Goal: Communication & Community: Ask a question

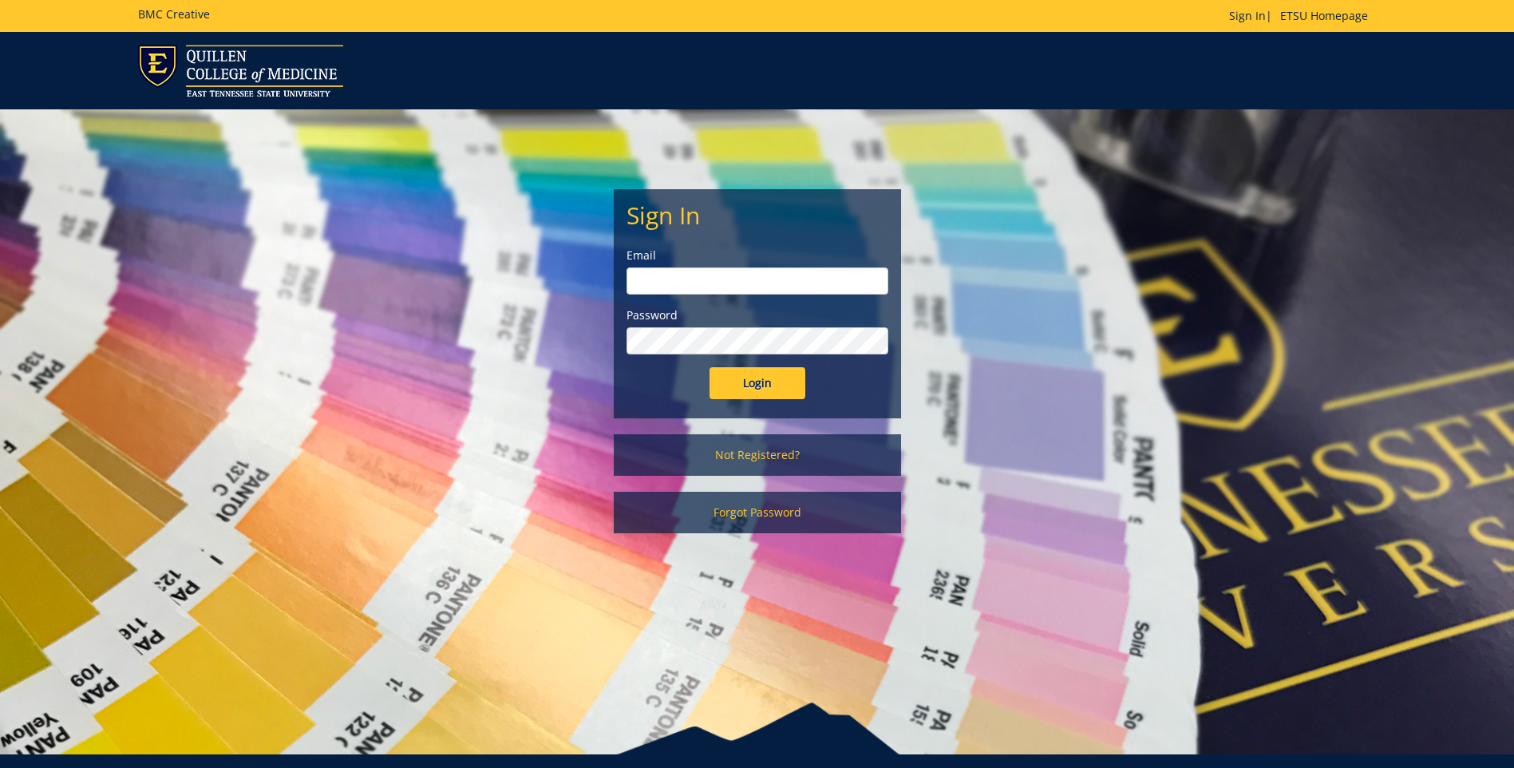
type input "[EMAIL_ADDRESS][DOMAIN_NAME]"
click at [733, 385] on input "Login" at bounding box center [758, 383] width 96 height 32
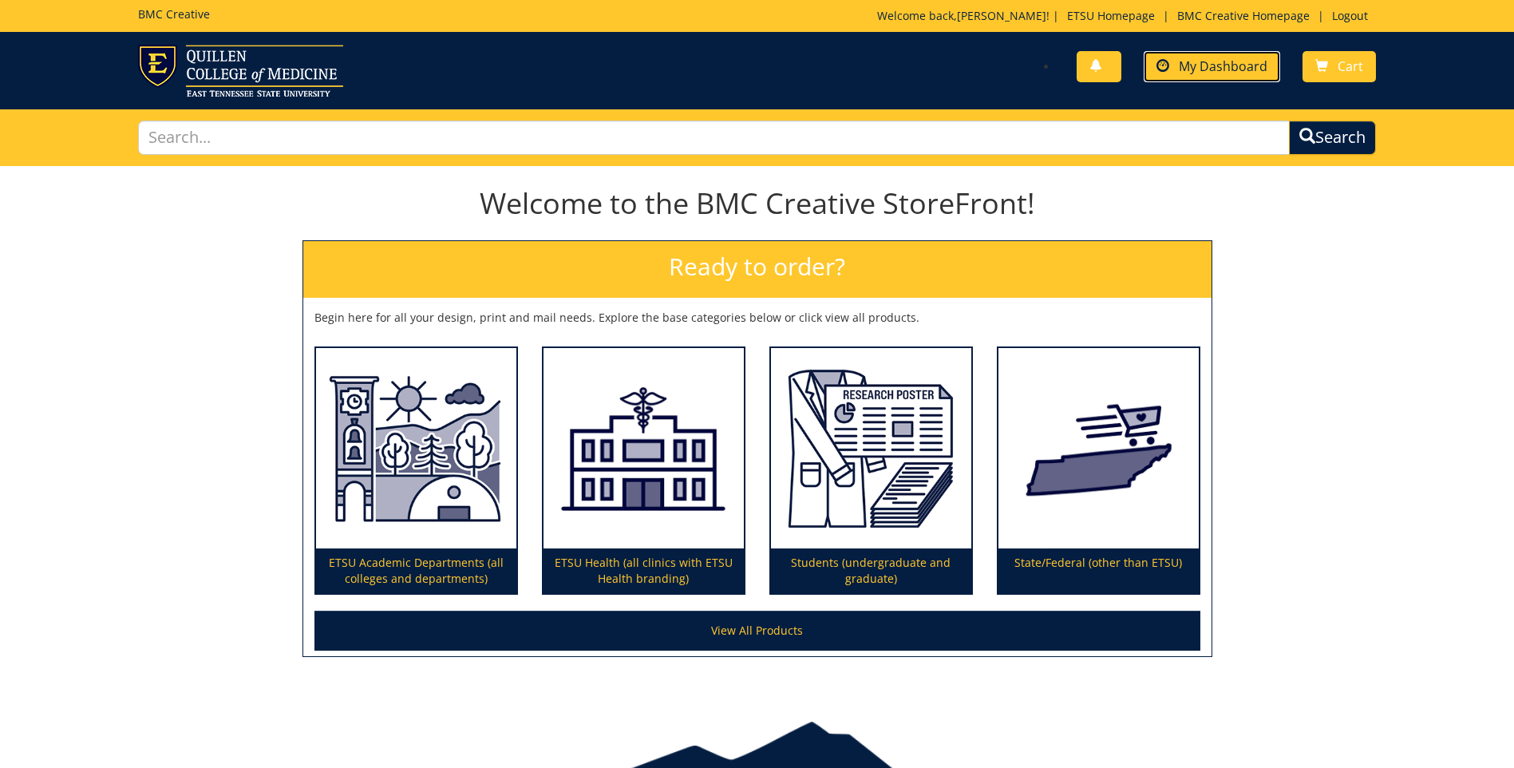
click at [1215, 61] on span "My Dashboard" at bounding box center [1223, 66] width 89 height 18
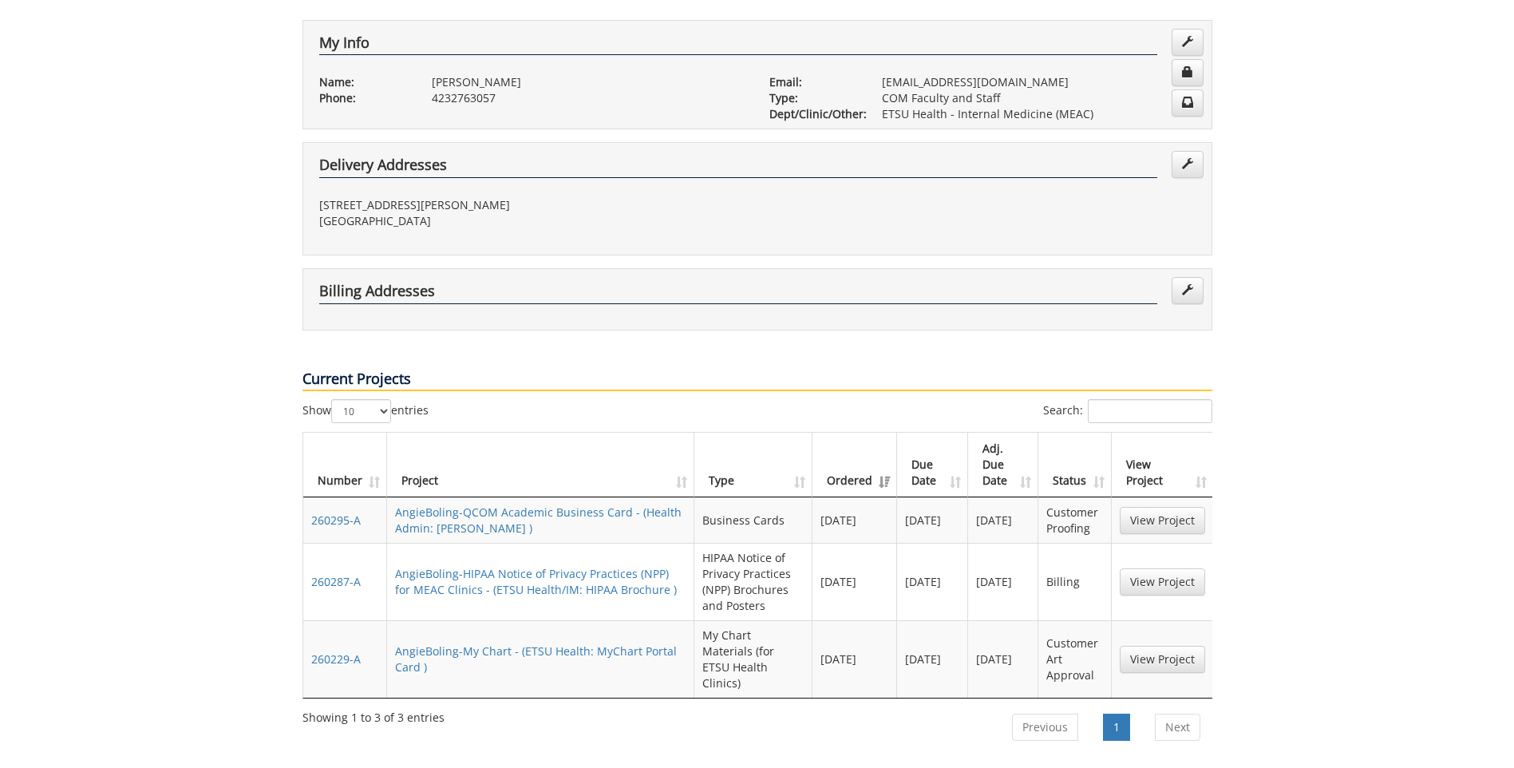
scroll to position [319, 0]
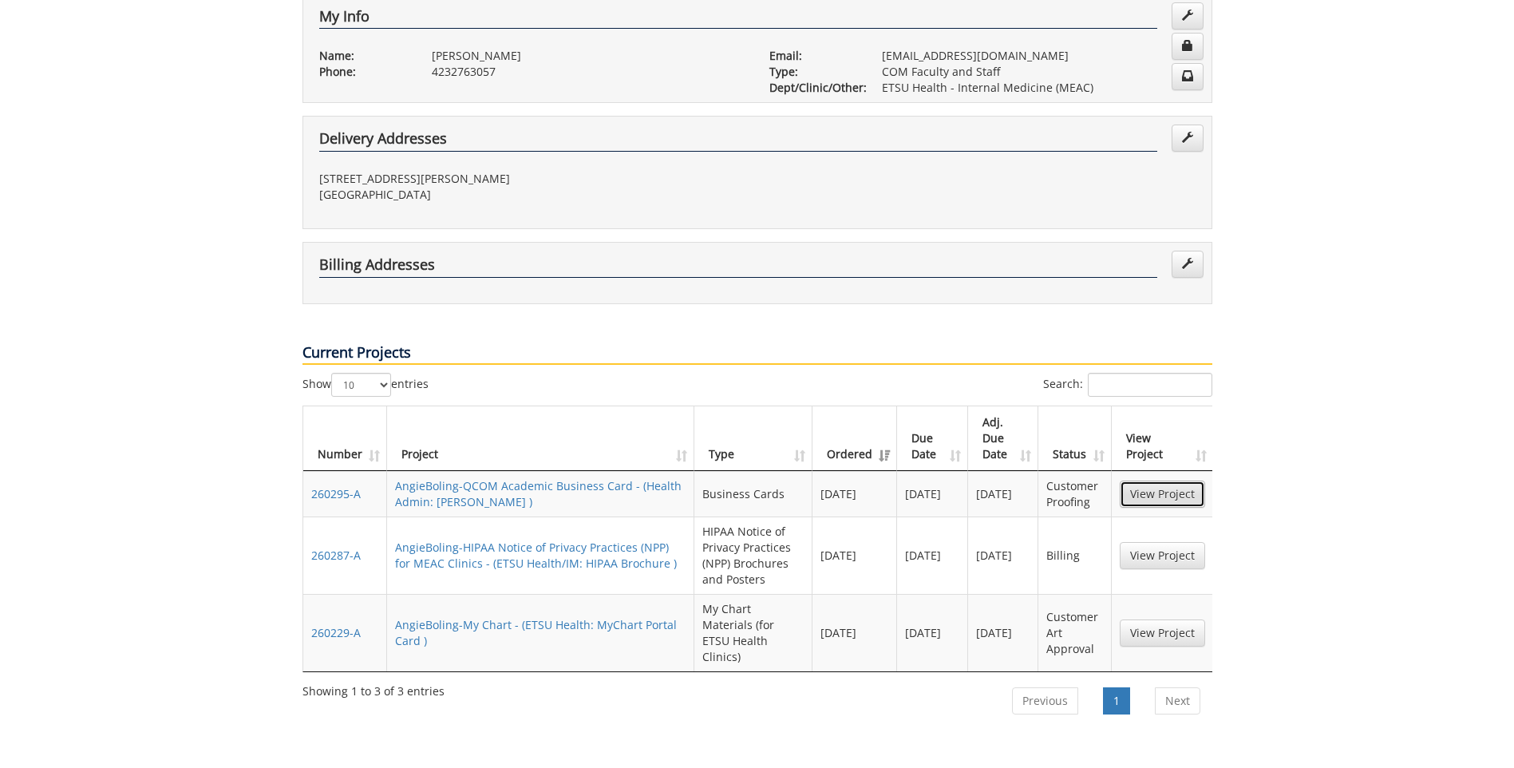
click at [1154, 480] on link "View Project" at bounding box center [1162, 493] width 85 height 27
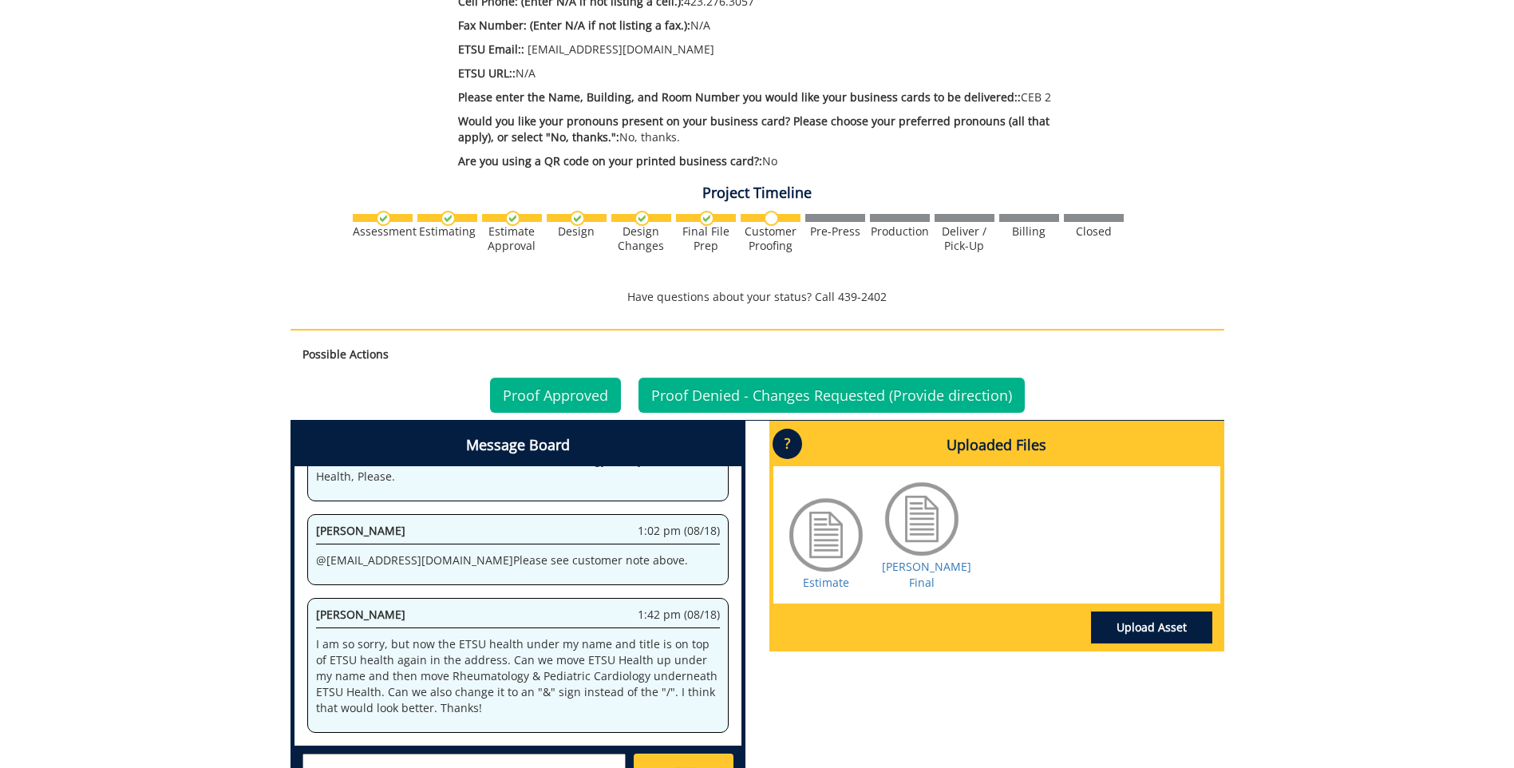
scroll to position [718, 0]
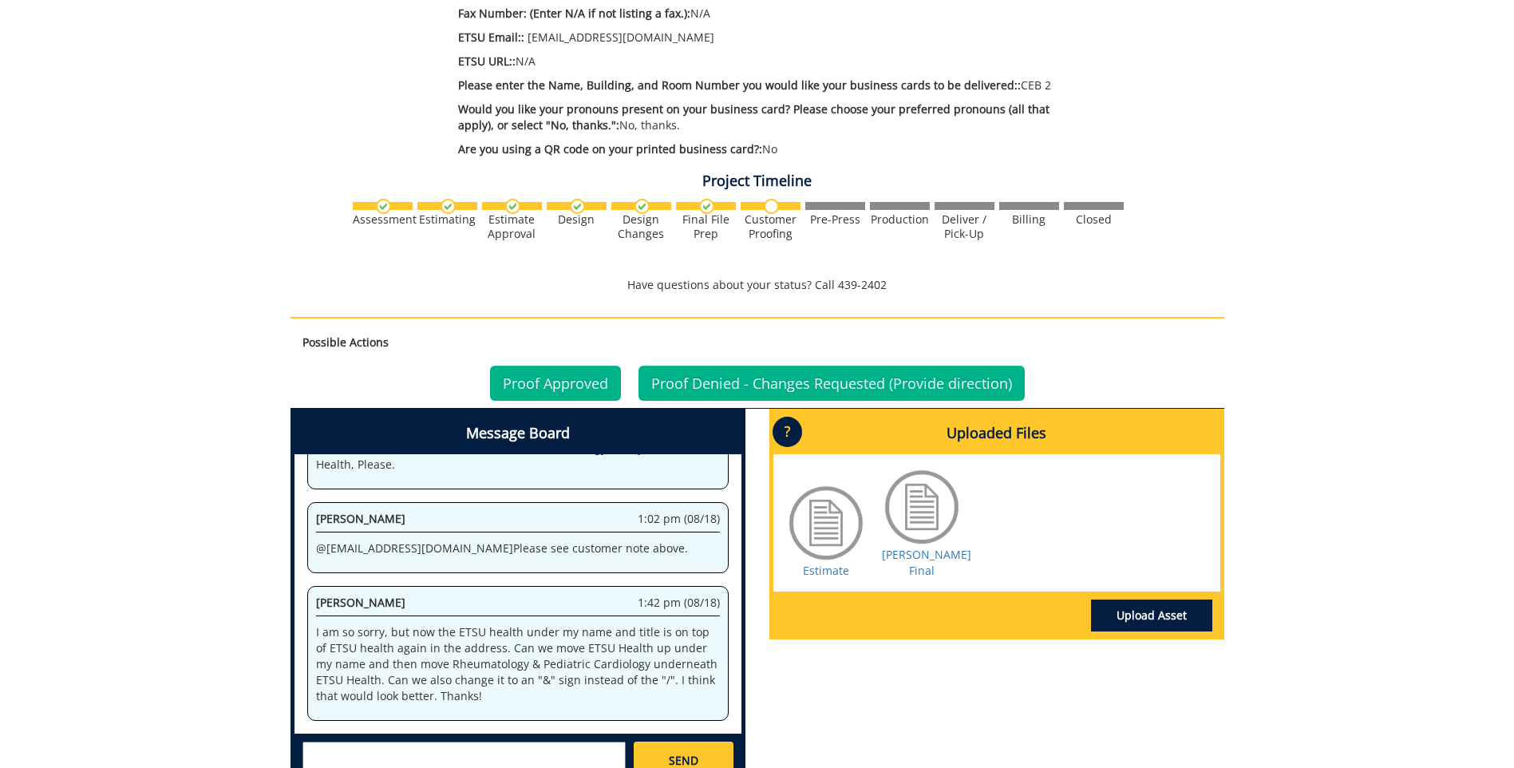
click at [926, 500] on div at bounding box center [922, 507] width 80 height 80
click at [827, 505] on div at bounding box center [826, 523] width 80 height 80
click at [917, 547] on link "Boling BC Final" at bounding box center [926, 562] width 89 height 31
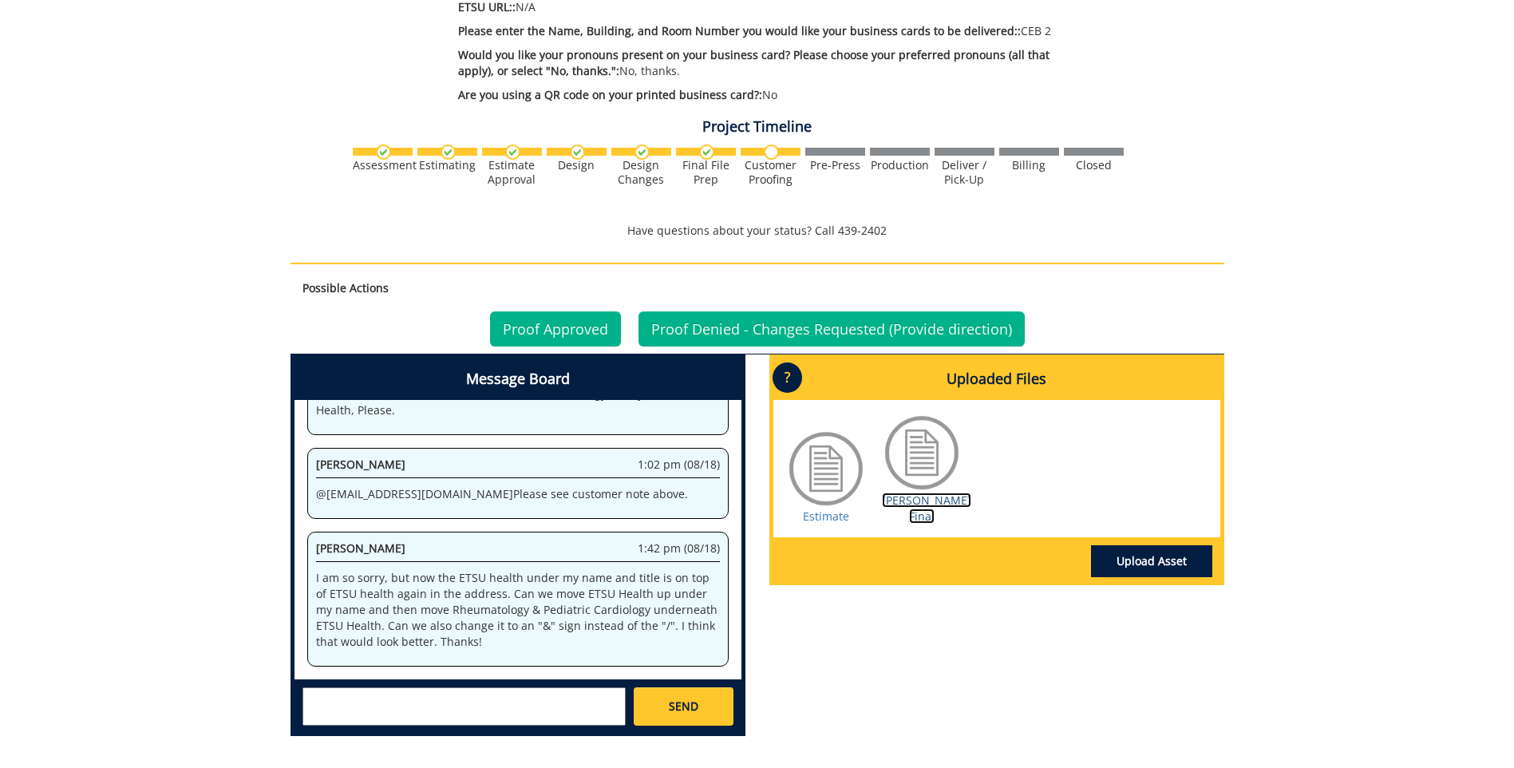
scroll to position [798, 0]
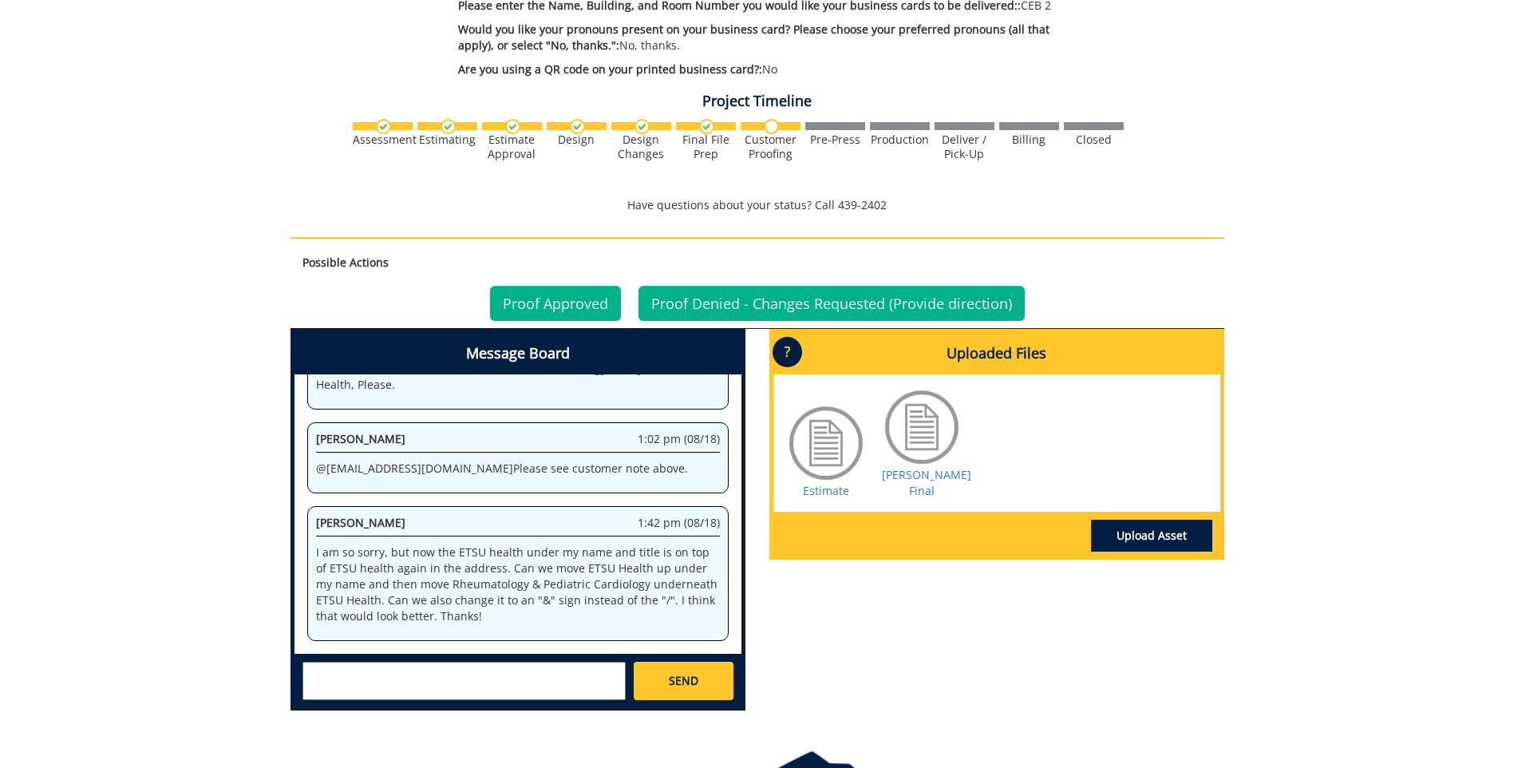
click at [389, 673] on textarea at bounding box center [463, 681] width 323 height 38
type textarea "Hello, Just checking to see if there is a new proof yet?"
click at [680, 673] on span "SEND" at bounding box center [684, 681] width 30 height 16
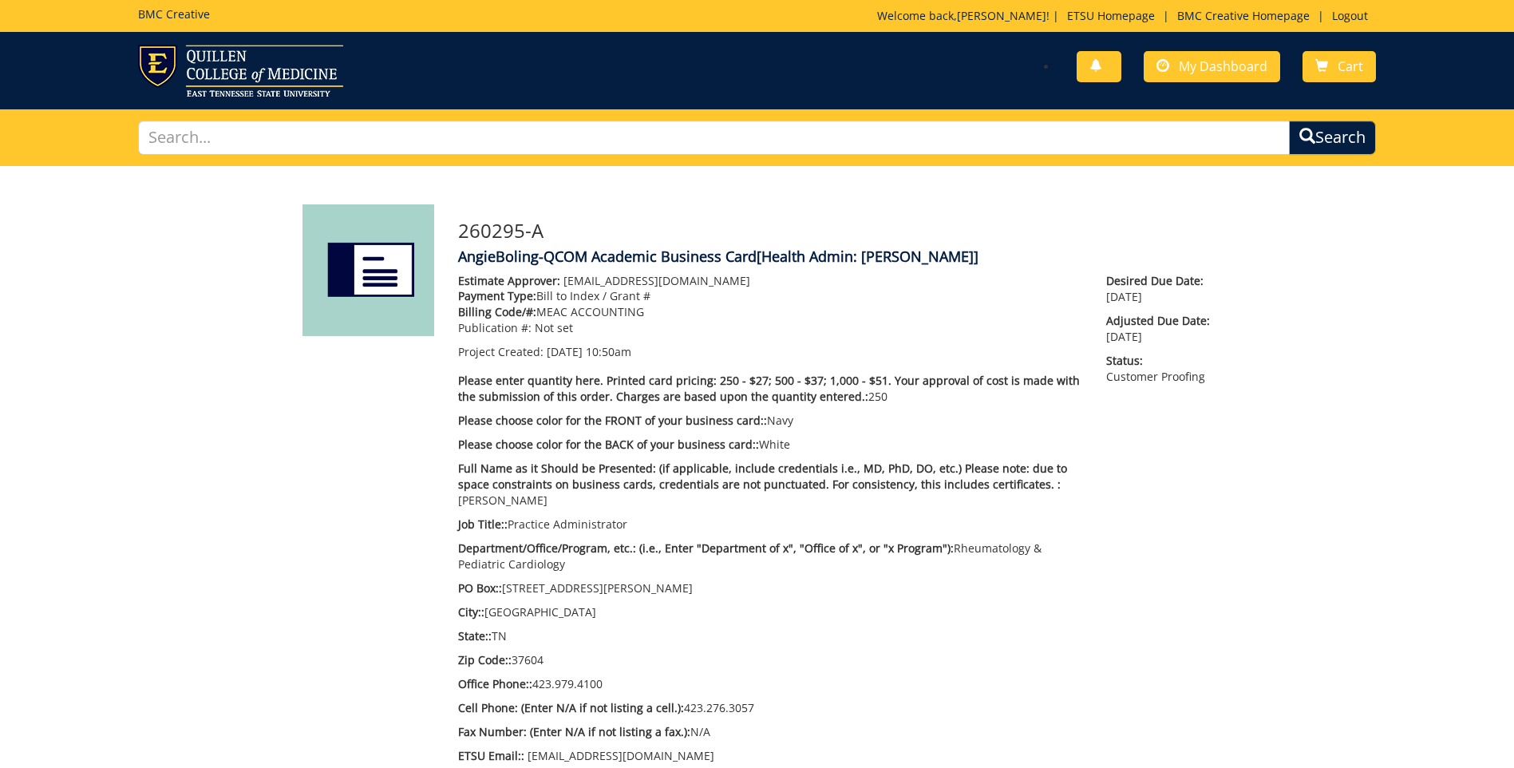
scroll to position [1421, 0]
click at [1200, 61] on span "My Dashboard" at bounding box center [1223, 66] width 89 height 18
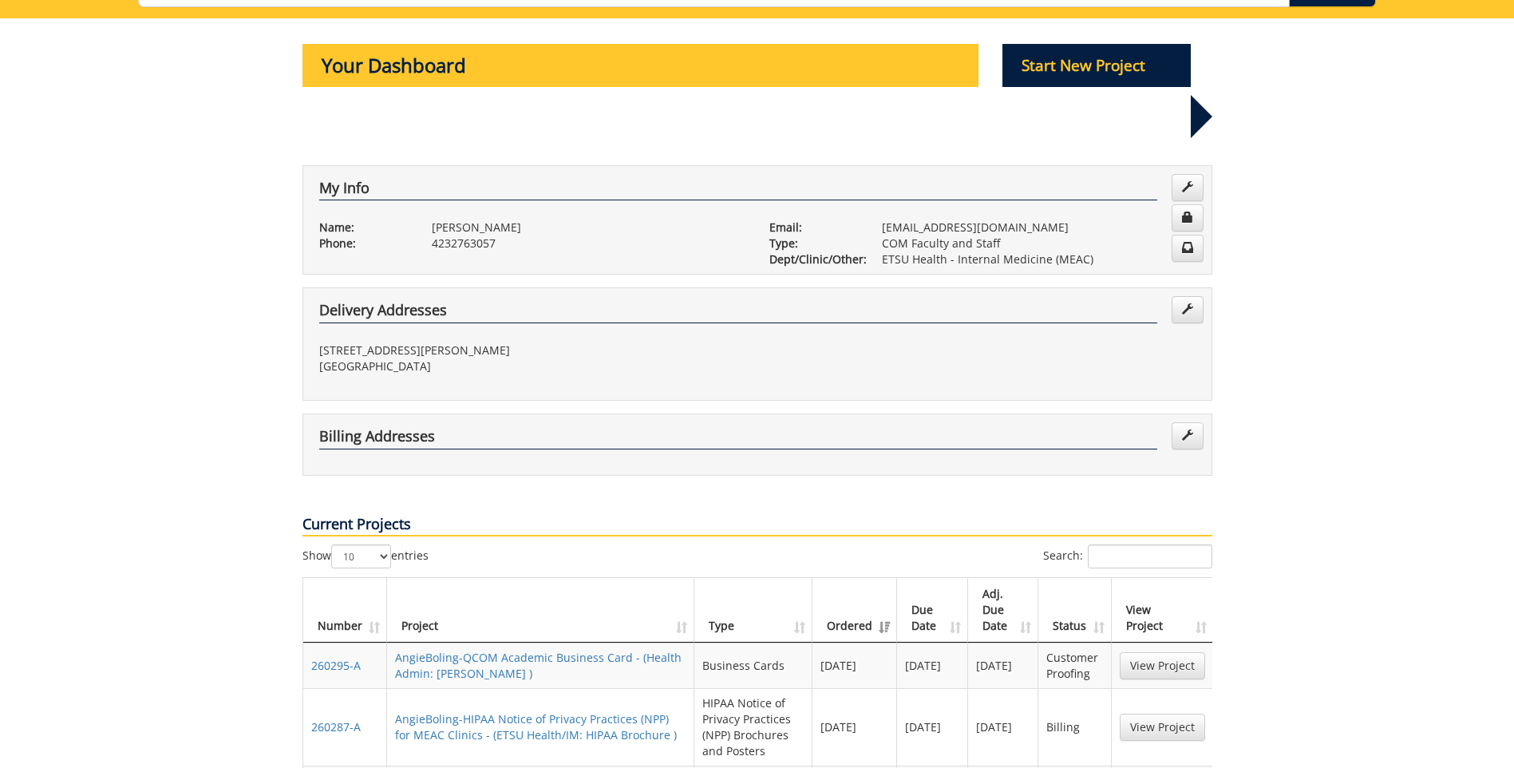
scroll to position [319, 0]
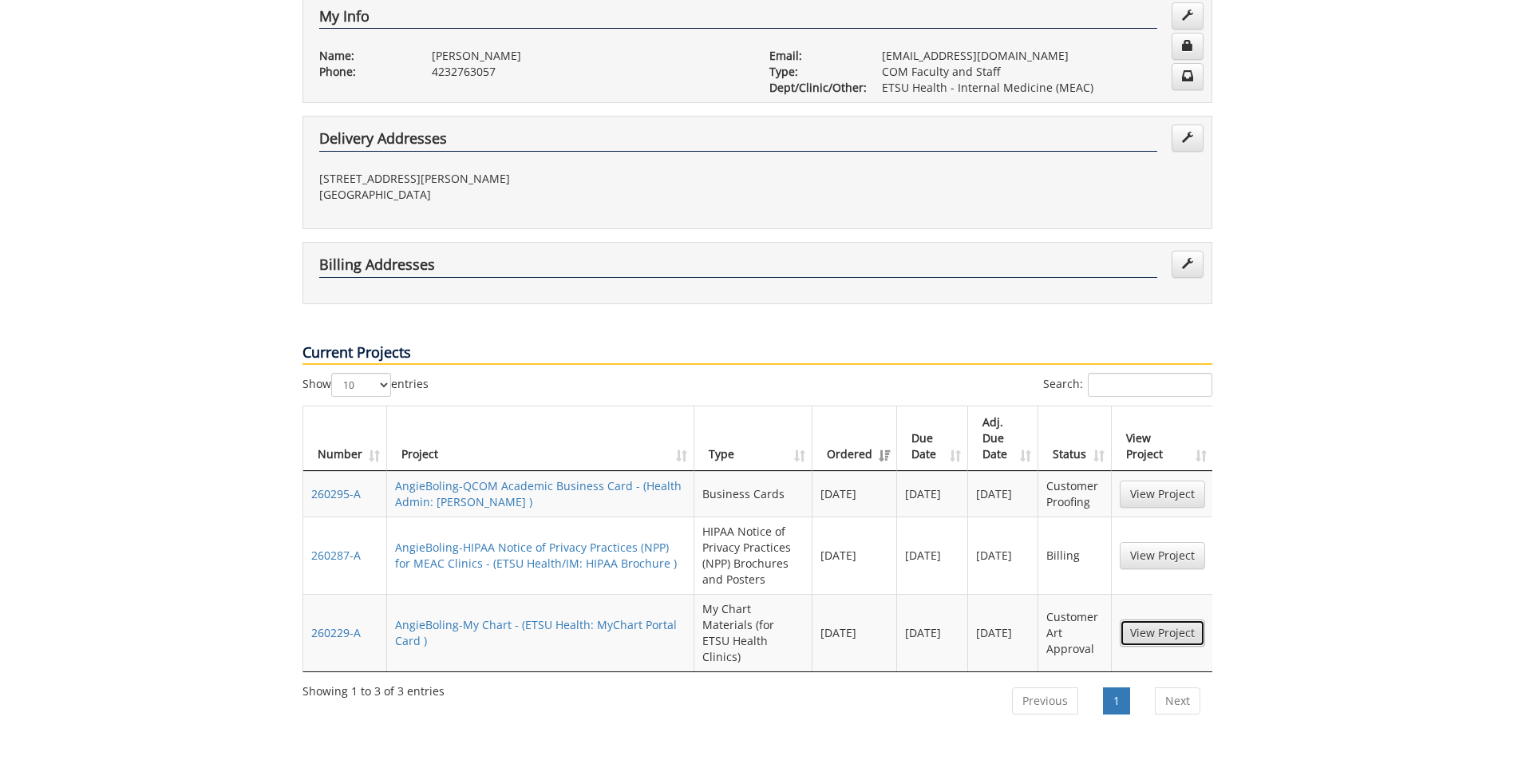
click at [1145, 619] on link "View Project" at bounding box center [1162, 632] width 85 height 27
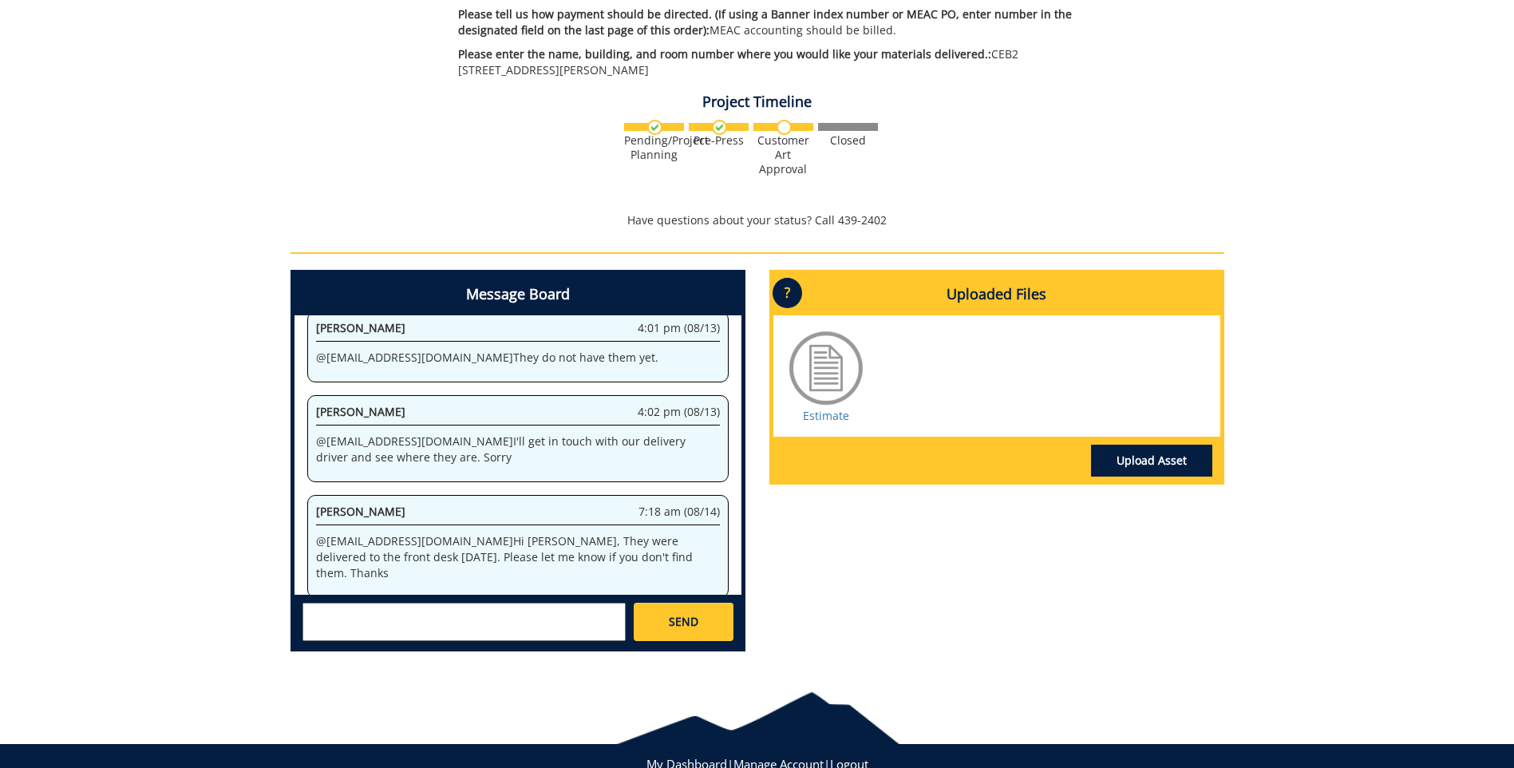
scroll to position [479, 0]
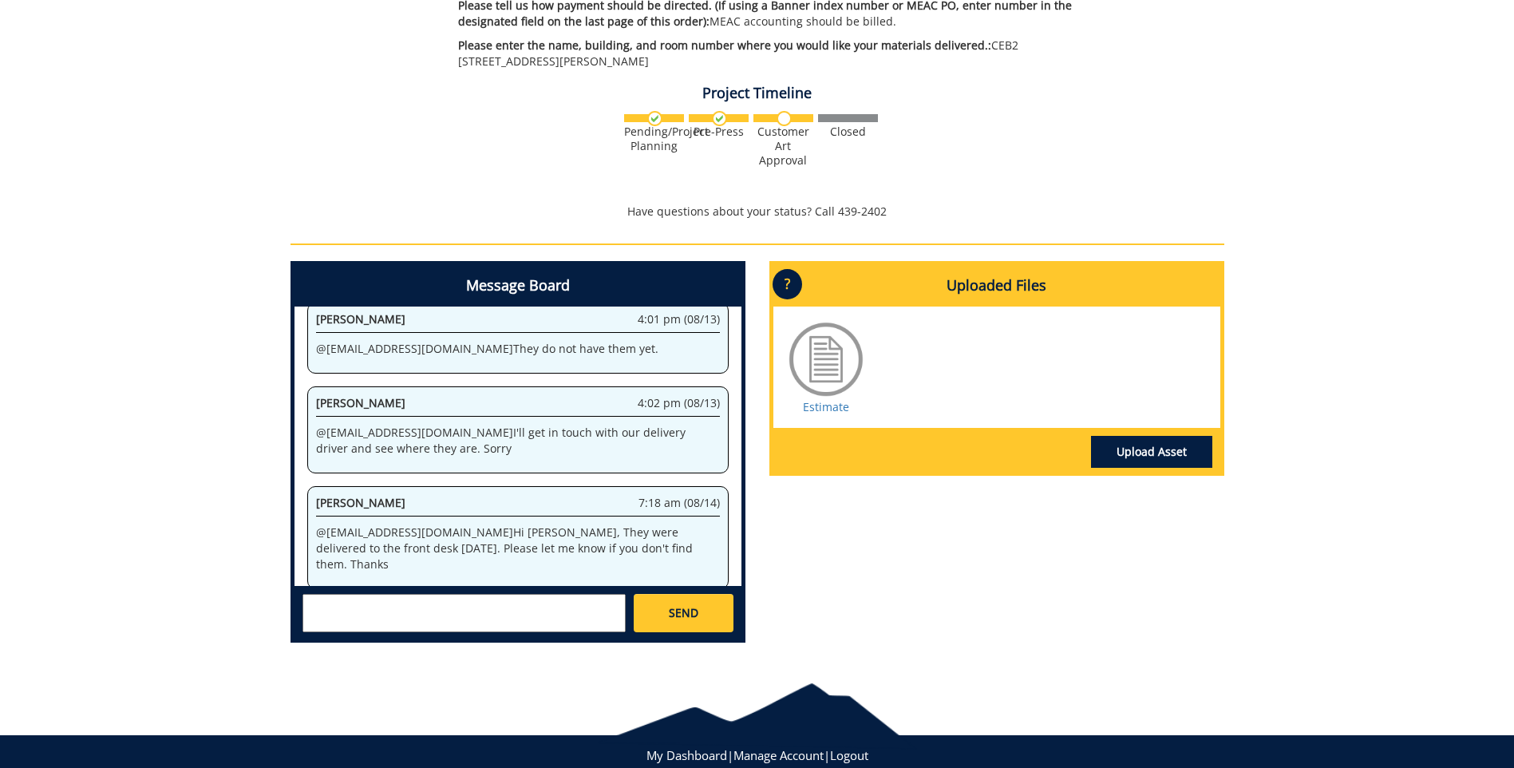
click at [409, 597] on textarea at bounding box center [463, 613] width 323 height 38
type textarea "These still cannot be located. My front desk staff has been watching for them e…"
click at [682, 608] on link "SEND" at bounding box center [683, 613] width 99 height 38
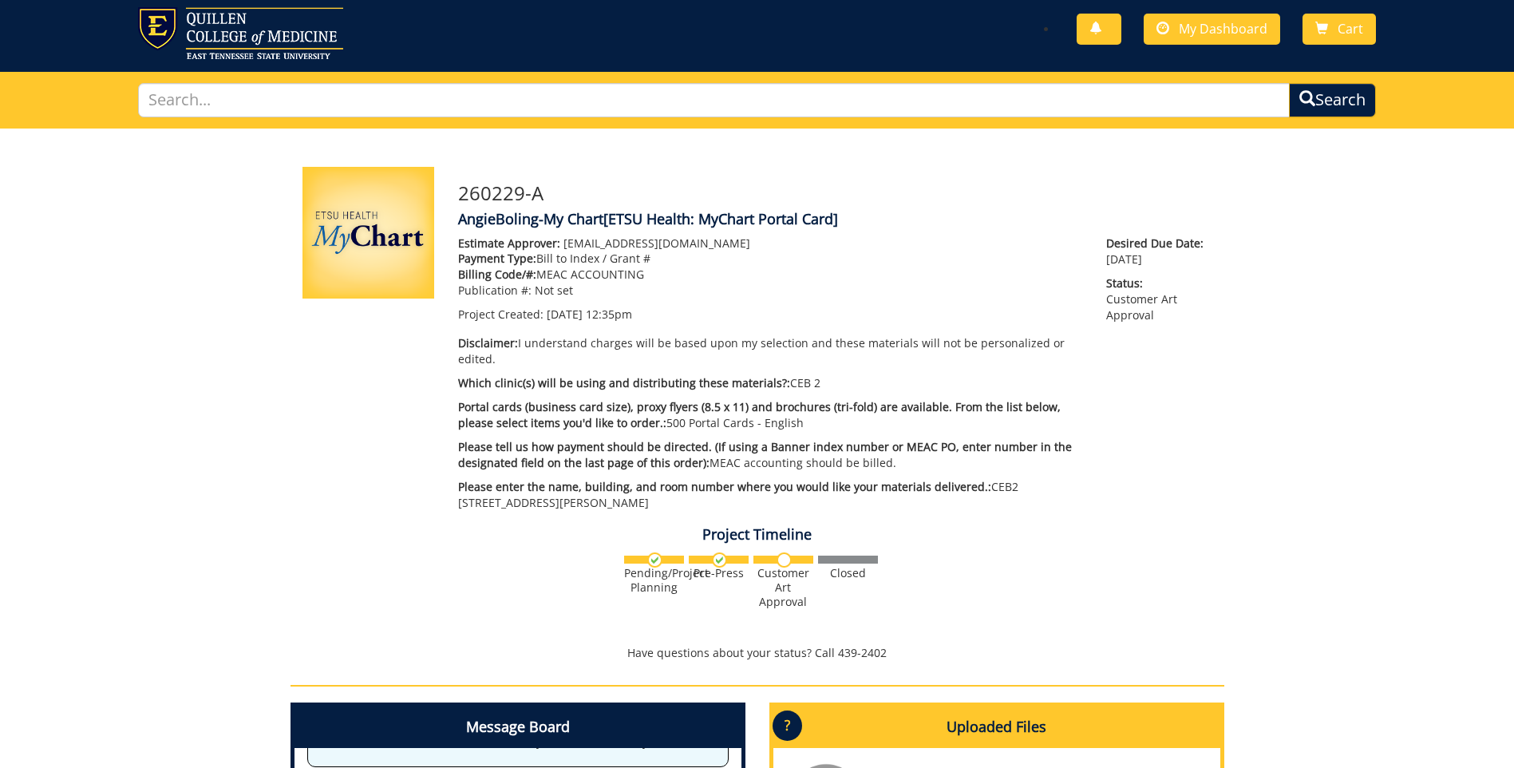
scroll to position [0, 0]
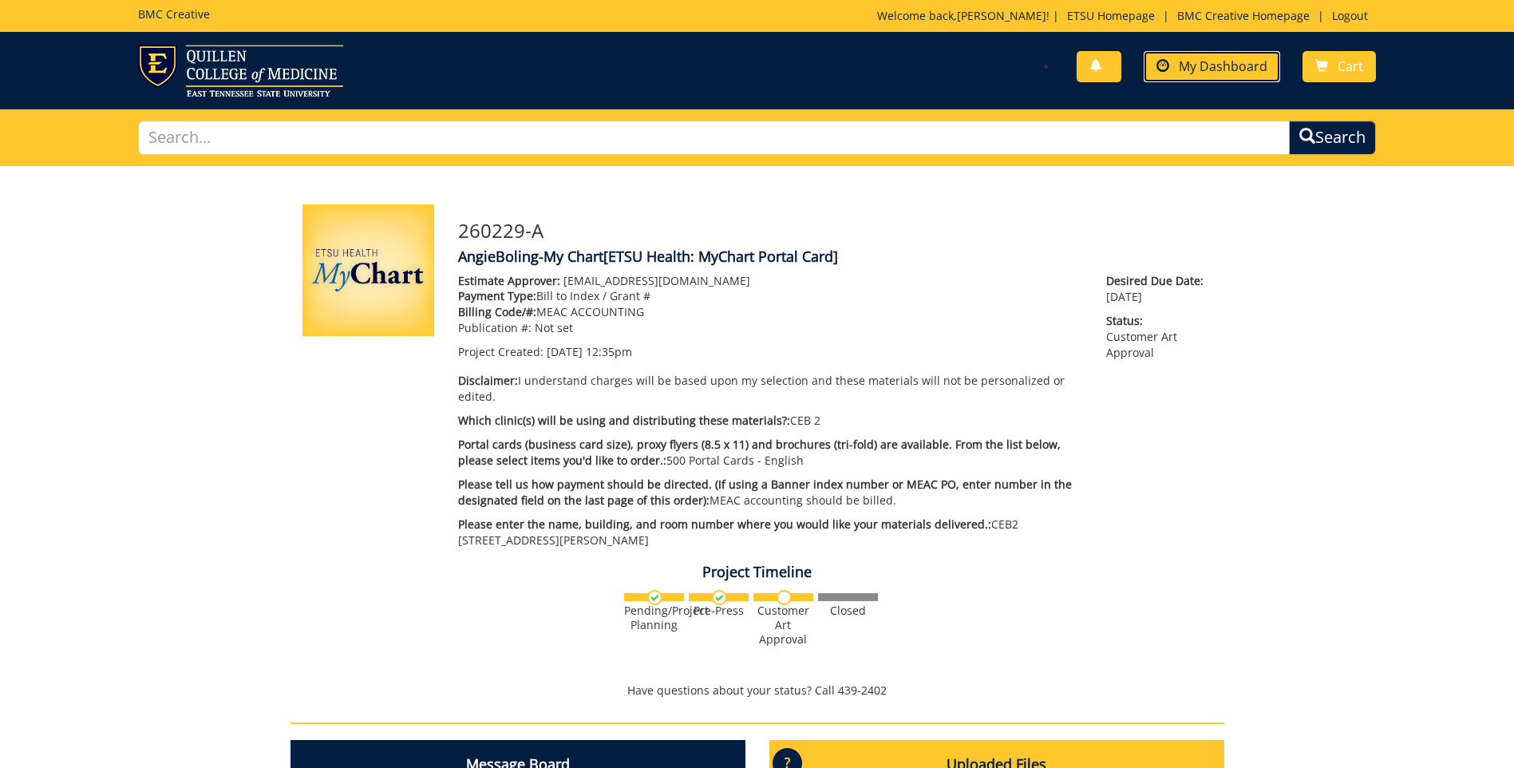
click at [1223, 61] on span "My Dashboard" at bounding box center [1223, 66] width 89 height 18
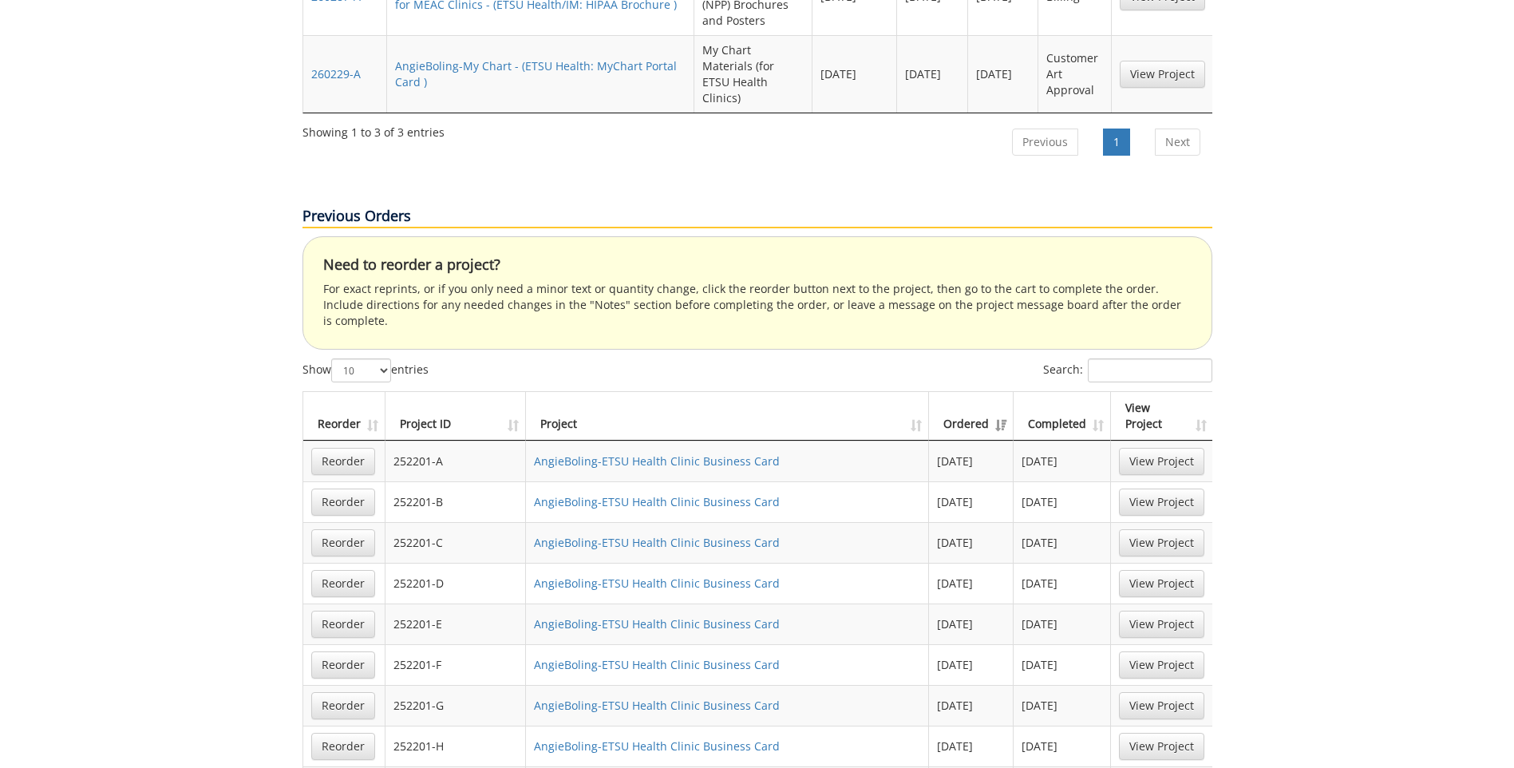
scroll to position [958, 0]
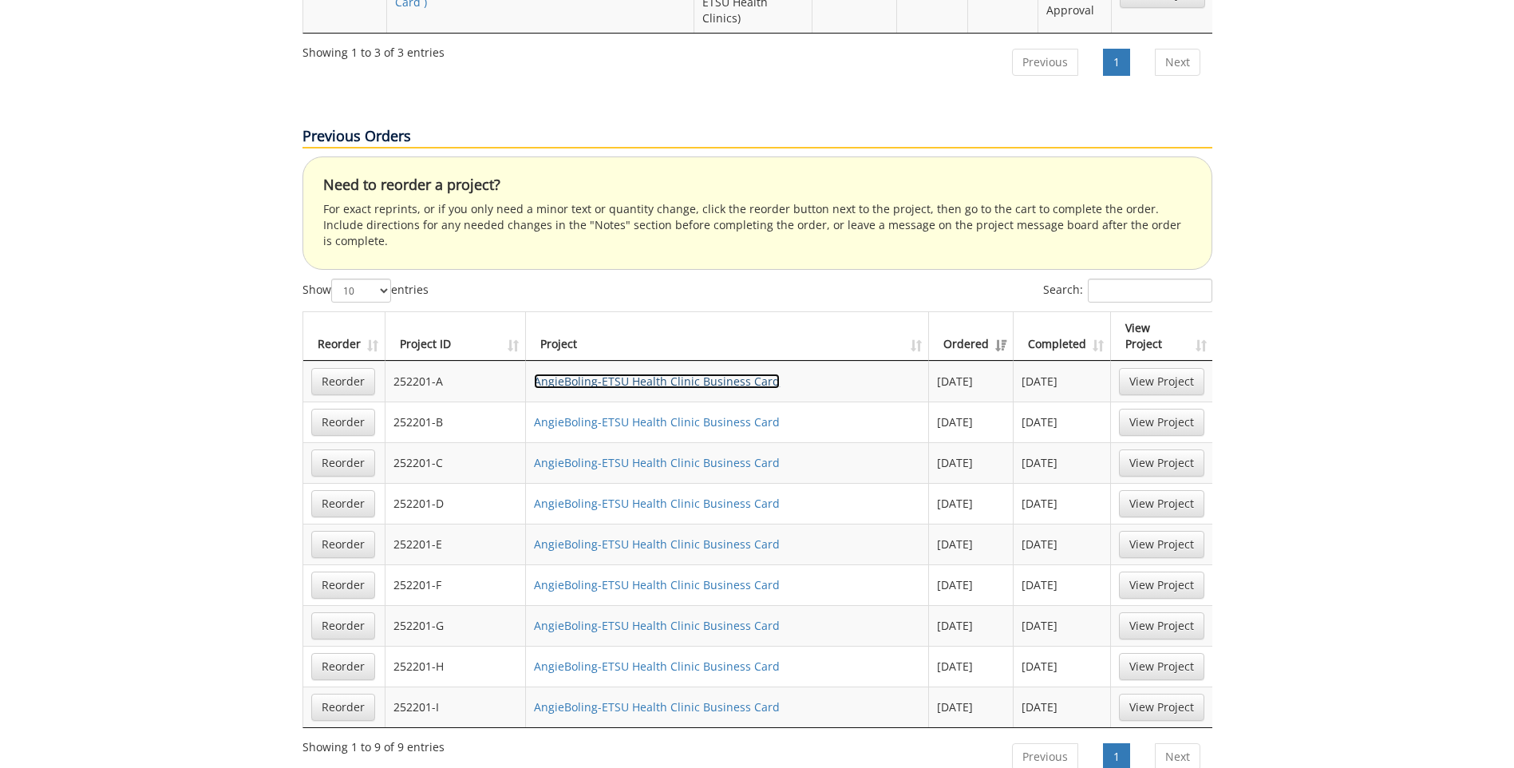
click at [729, 374] on link "AngieBoling-ETSU Health Clinic Business Card" at bounding box center [657, 381] width 246 height 15
